Goal: Task Accomplishment & Management: Manage account settings

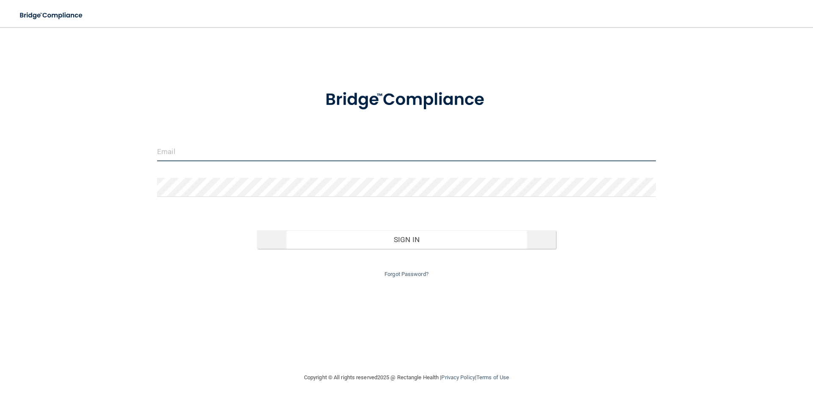
type input "[EMAIL_ADDRESS][DOMAIN_NAME]"
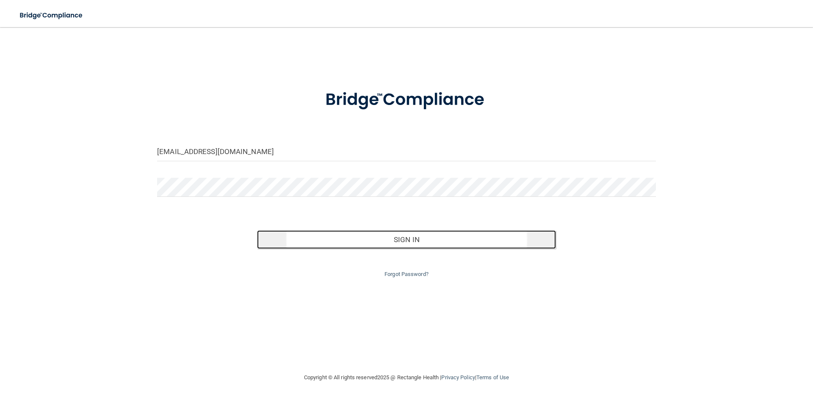
click at [466, 246] on button "Sign In" at bounding box center [406, 239] width 299 height 19
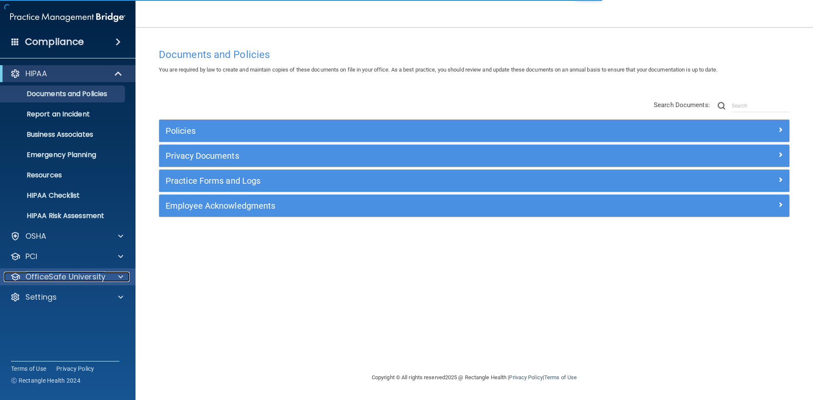
click at [73, 278] on p "OfficeSafe University" at bounding box center [65, 277] width 80 height 10
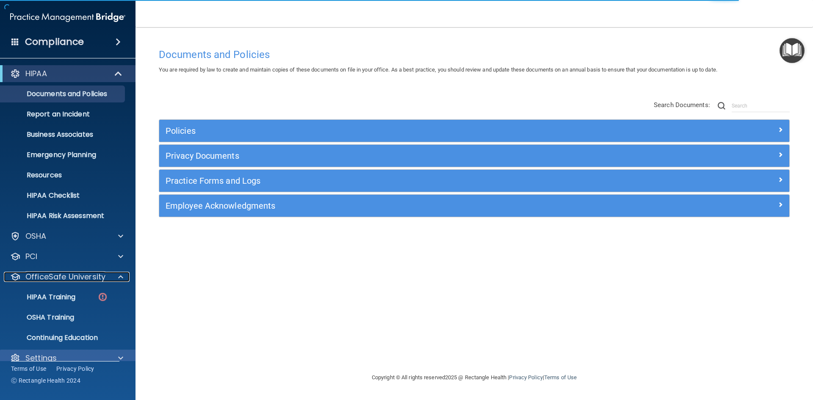
scroll to position [12, 0]
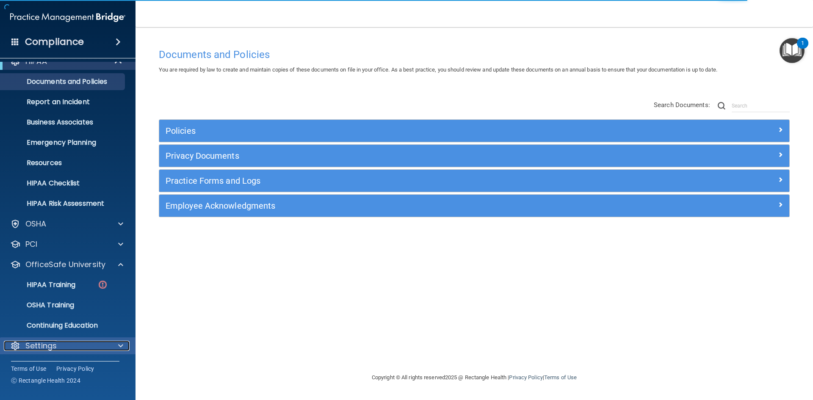
click at [67, 344] on div "Settings" at bounding box center [56, 346] width 105 height 10
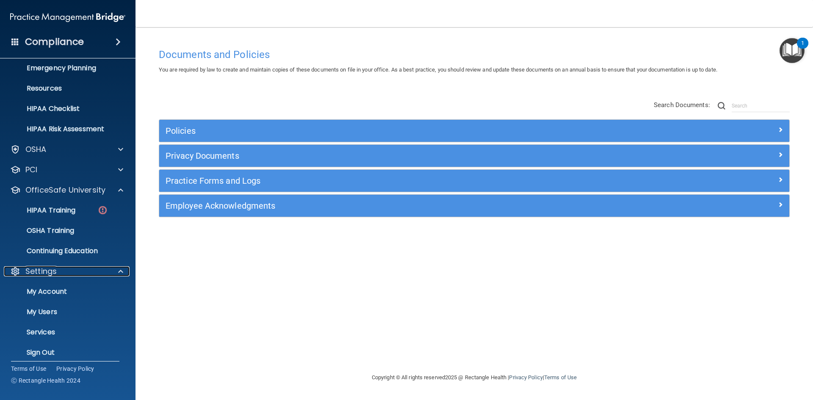
scroll to position [94, 0]
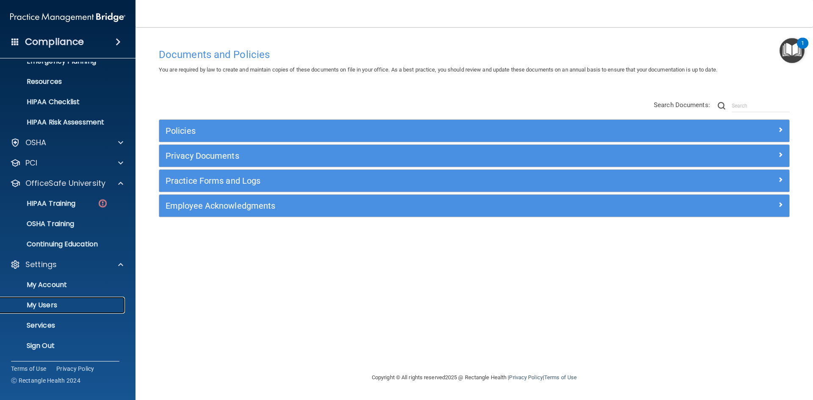
click at [63, 307] on p "My Users" at bounding box center [64, 305] width 116 height 8
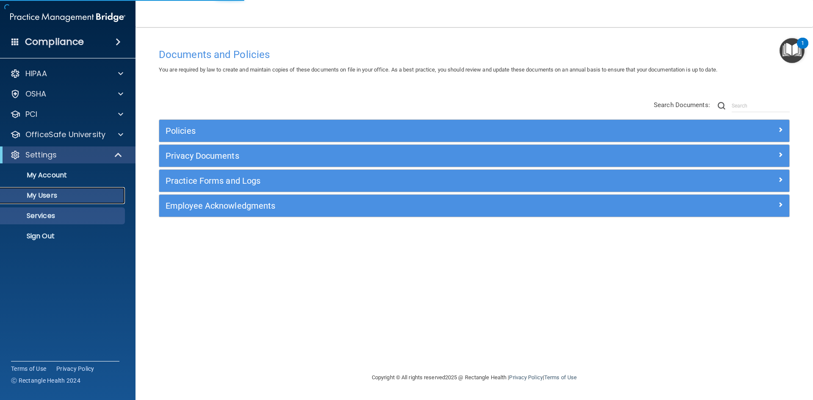
select select "20"
